Goal: Task Accomplishment & Management: Use online tool/utility

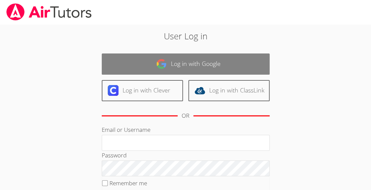
click at [164, 57] on link "Log in with Google" at bounding box center [186, 63] width 168 height 21
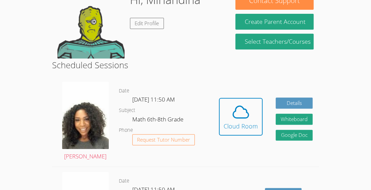
scroll to position [120, 0]
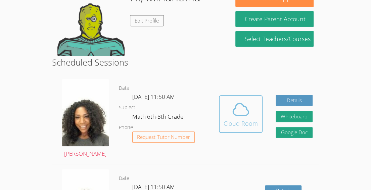
click at [240, 108] on icon at bounding box center [241, 109] width 19 height 19
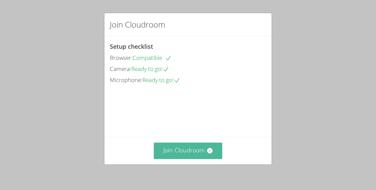
click at [200, 148] on button "Join Cloudroom" at bounding box center [188, 150] width 69 height 16
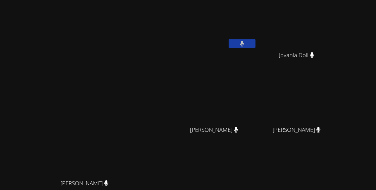
scroll to position [87, 0]
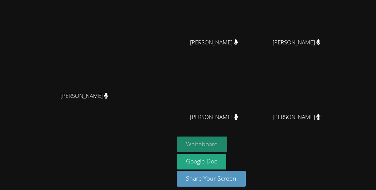
click at [228, 141] on button "Whiteboard" at bounding box center [202, 144] width 51 height 16
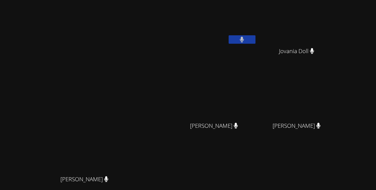
scroll to position [0, 0]
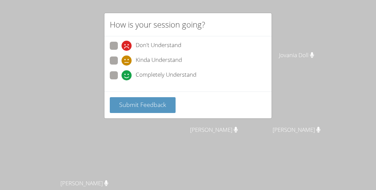
click at [122, 80] on span at bounding box center [122, 80] width 0 height 0
click at [122, 76] on input "Completely Understand" at bounding box center [125, 74] width 6 height 6
radio input "true"
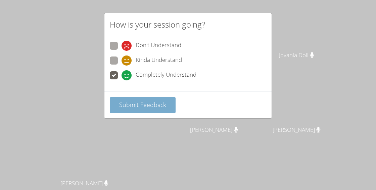
click at [145, 106] on span "Submit Feedback" at bounding box center [142, 104] width 47 height 8
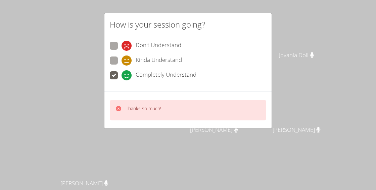
click at [118, 106] on icon at bounding box center [118, 108] width 5 height 5
